Goal: Information Seeking & Learning: Learn about a topic

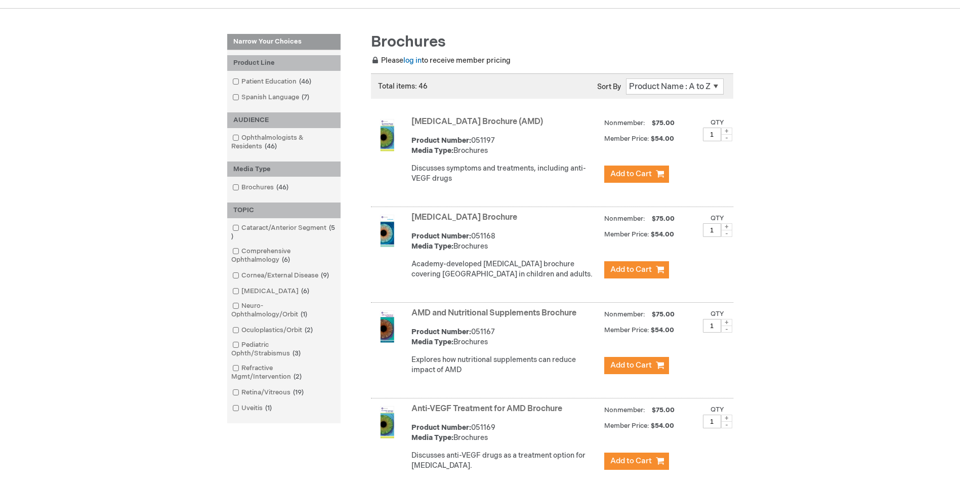
scroll to position [101, 0]
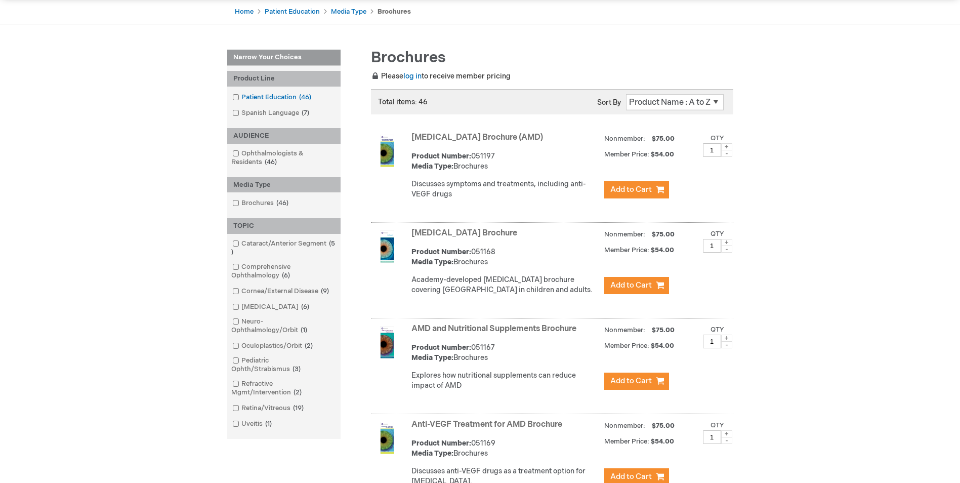
click at [238, 100] on link "Patient Education 46 items" at bounding box center [272, 98] width 85 height 10
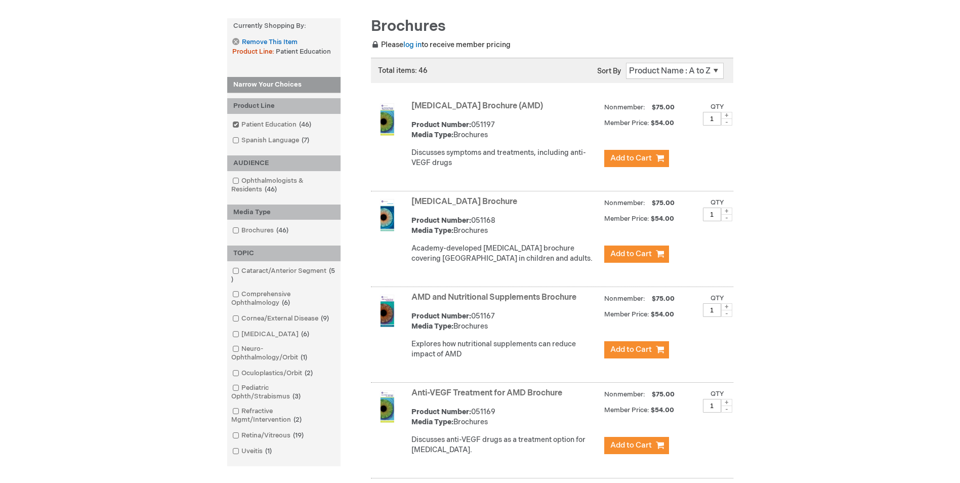
scroll to position [253, 0]
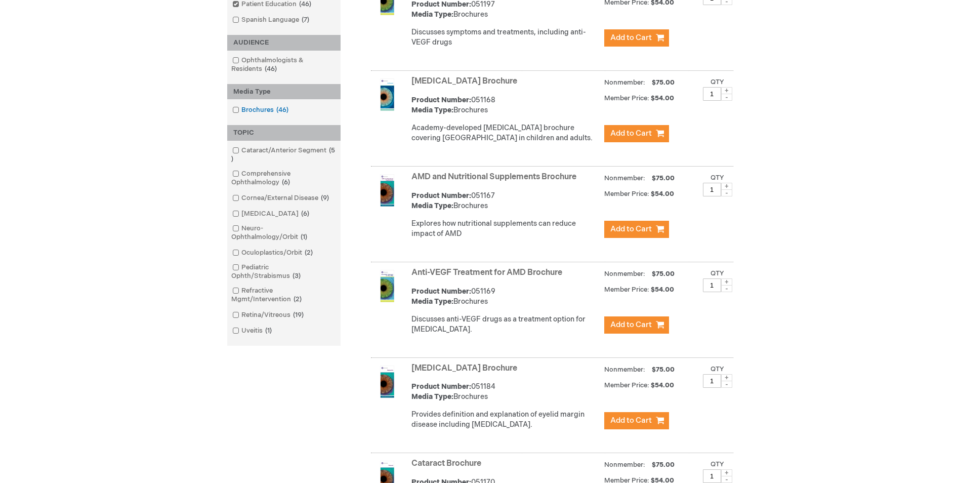
click at [241, 112] on span at bounding box center [241, 110] width 0 height 8
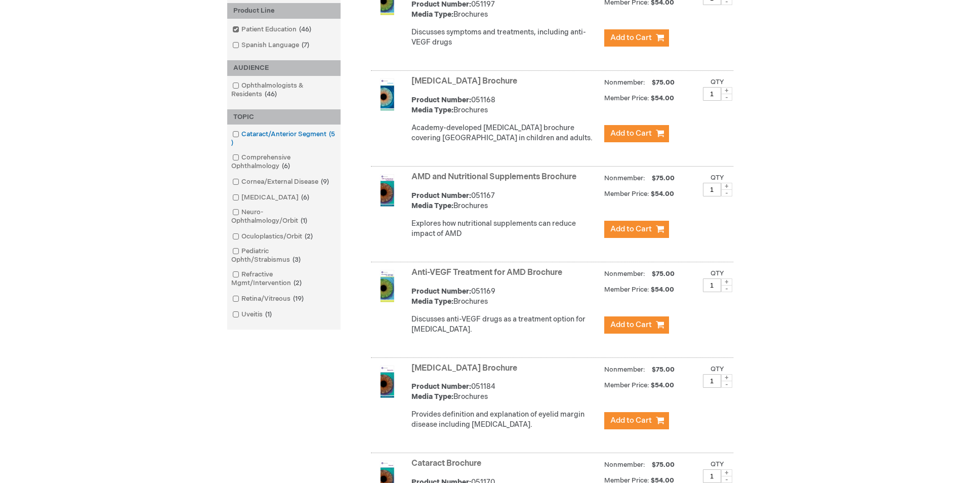
click at [241, 133] on span at bounding box center [241, 134] width 0 height 8
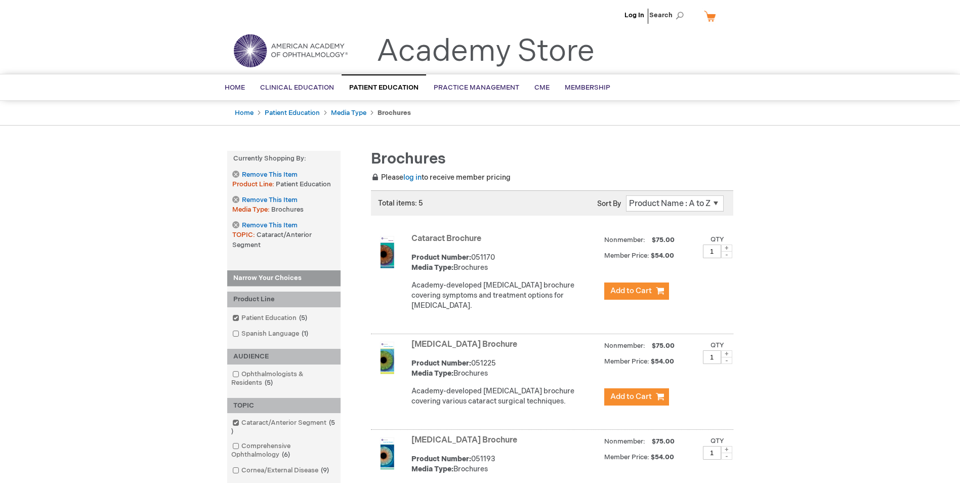
click at [450, 264] on strong "Media Type:" at bounding box center [432, 267] width 42 height 9
click at [490, 291] on p "Academy-developed patient education brochure covering symptoms and treatment op…" at bounding box center [505, 295] width 188 height 30
click at [408, 240] on div "Cataract Brochure Product Number: 051170 Media Type: Brochures Academy-develope…" at bounding box center [552, 282] width 362 height 103
click at [388, 251] on img at bounding box center [387, 252] width 32 height 32
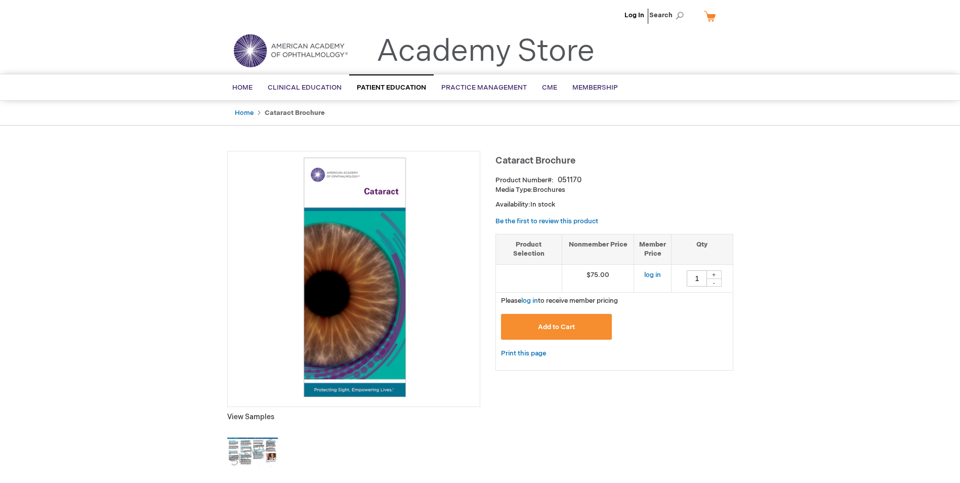
click at [250, 416] on p "View Samples" at bounding box center [353, 417] width 253 height 10
click at [246, 451] on img at bounding box center [252, 452] width 51 height 51
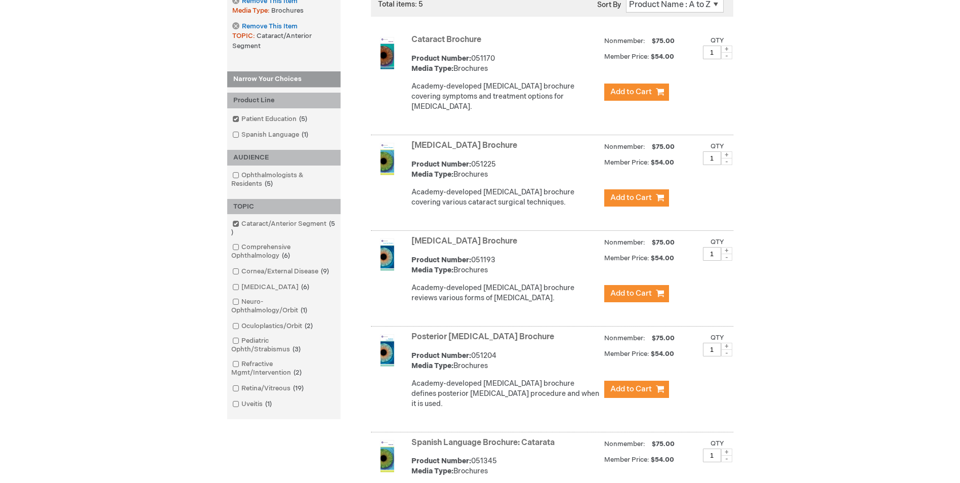
scroll to position [202, 0]
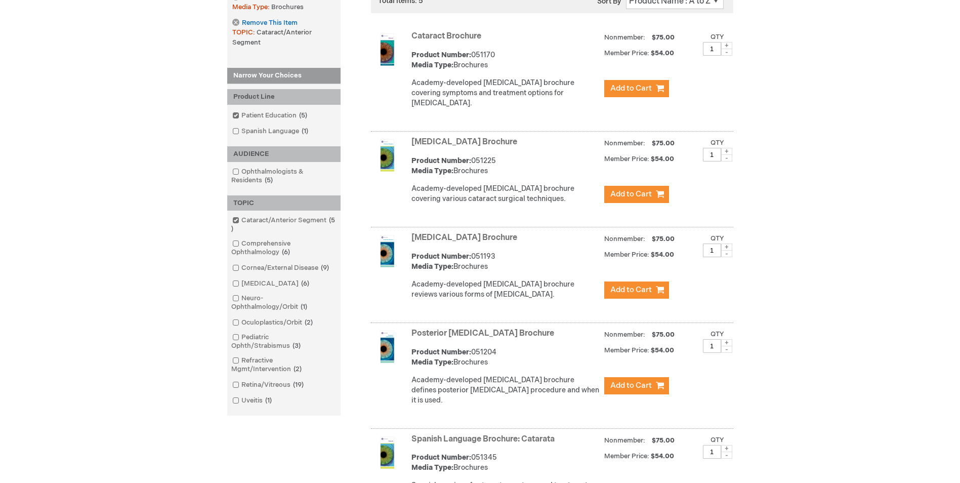
click at [450, 141] on link "[MEDICAL_DATA] Brochure" at bounding box center [464, 142] width 106 height 10
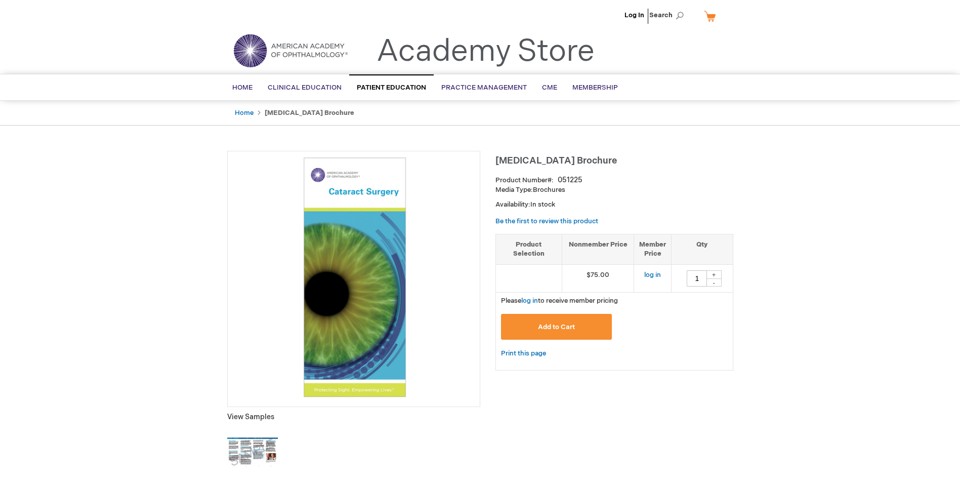
click at [264, 451] on img at bounding box center [252, 452] width 51 height 51
